Goal: Information Seeking & Learning: Learn about a topic

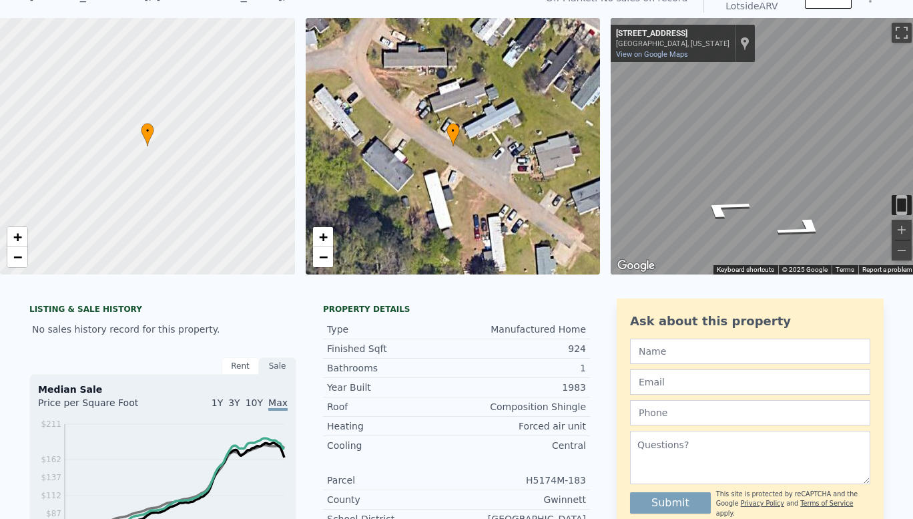
scroll to position [5, 0]
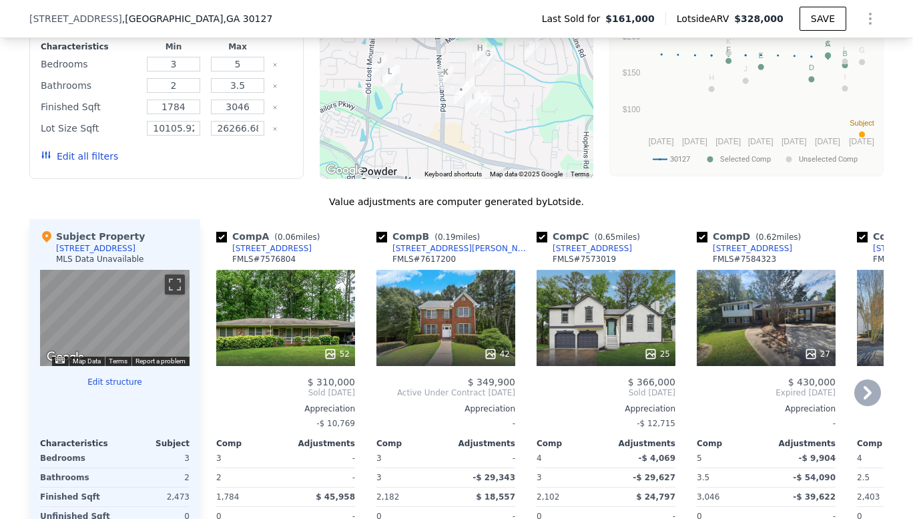
scroll to position [1264, 0]
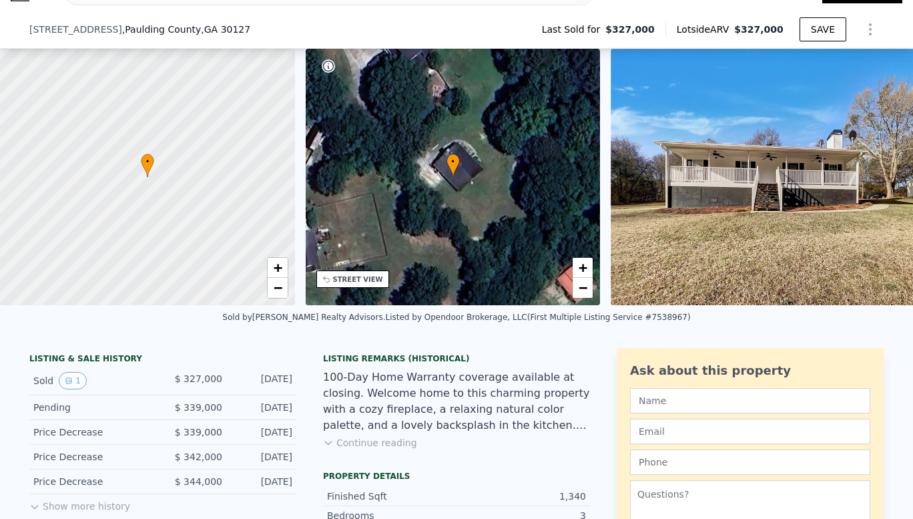
scroll to position [133, 0]
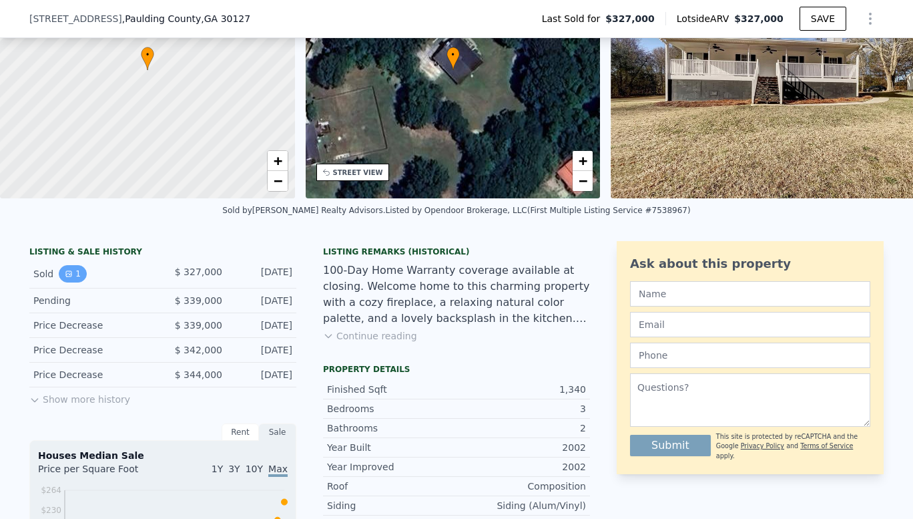
click at [66, 276] on icon "View historical data" at bounding box center [68, 273] width 5 height 5
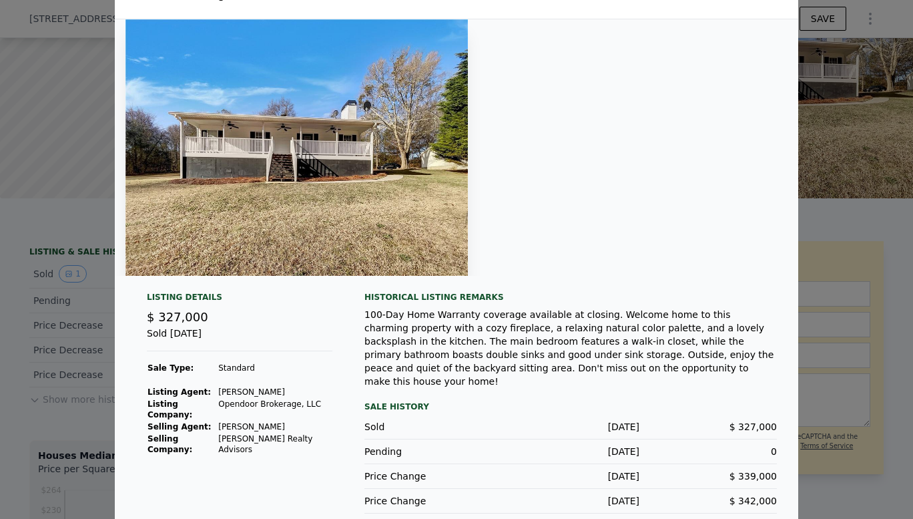
scroll to position [0, 0]
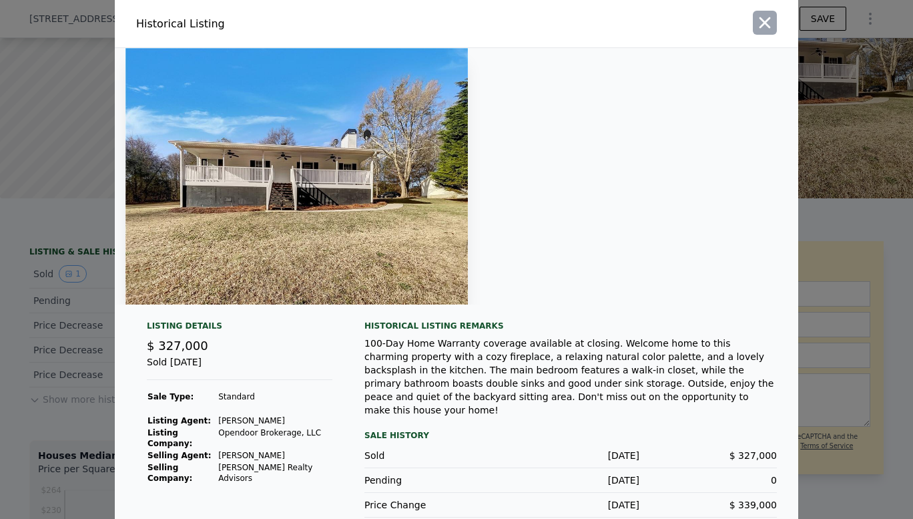
click at [756, 21] on icon "button" at bounding box center [765, 22] width 19 height 19
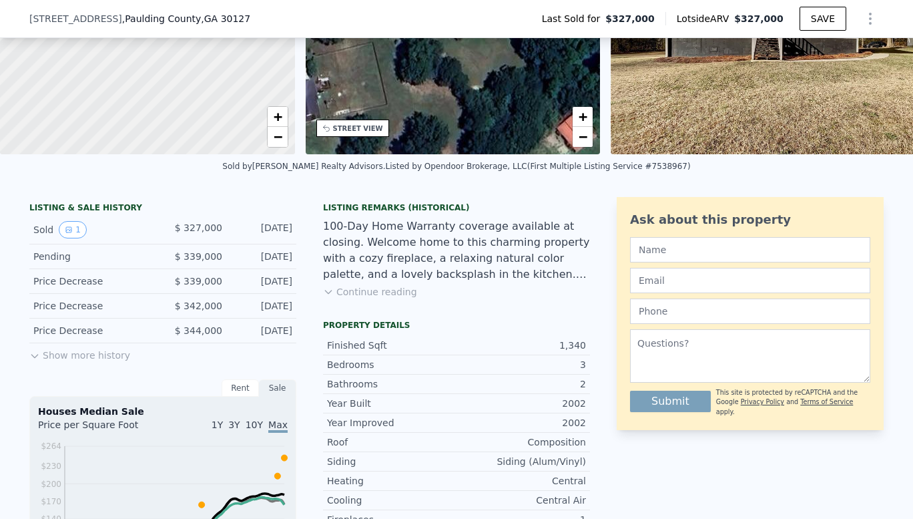
scroll to position [267, 0]
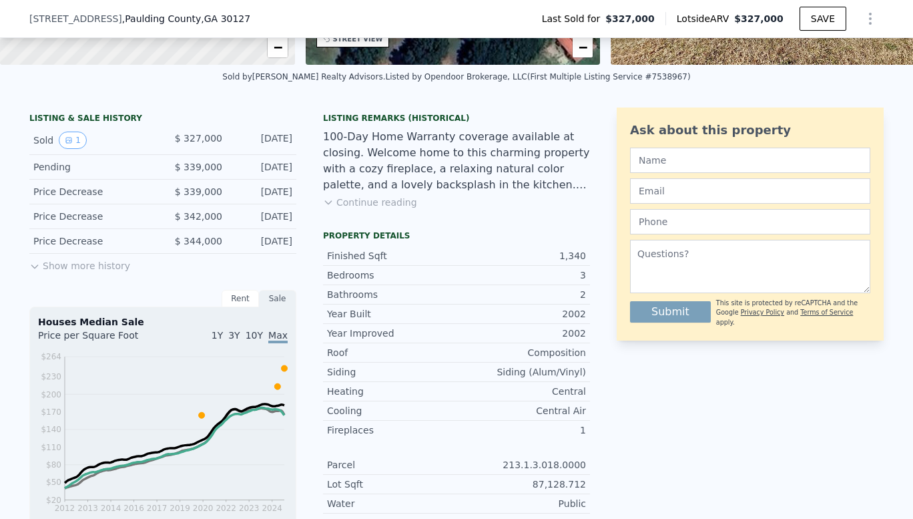
click at [340, 209] on button "Continue reading" at bounding box center [370, 202] width 94 height 13
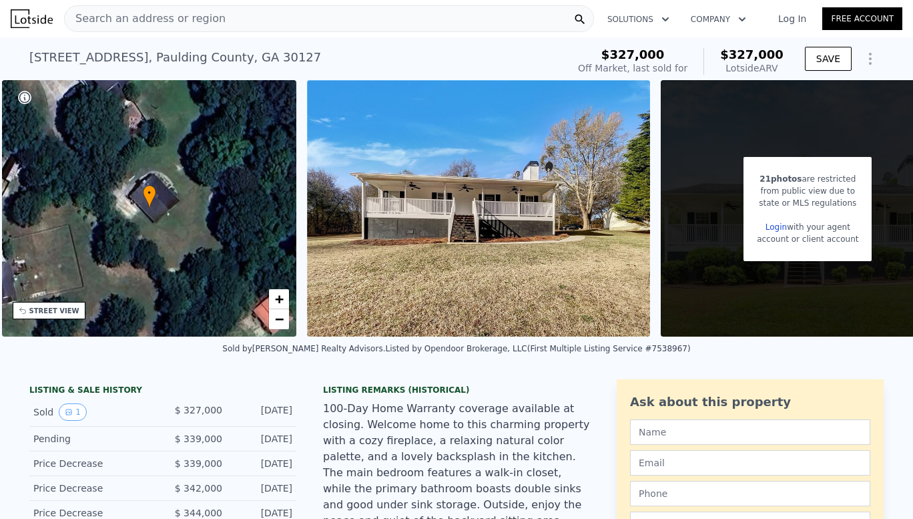
scroll to position [0, 310]
